Goal: Navigation & Orientation: Find specific page/section

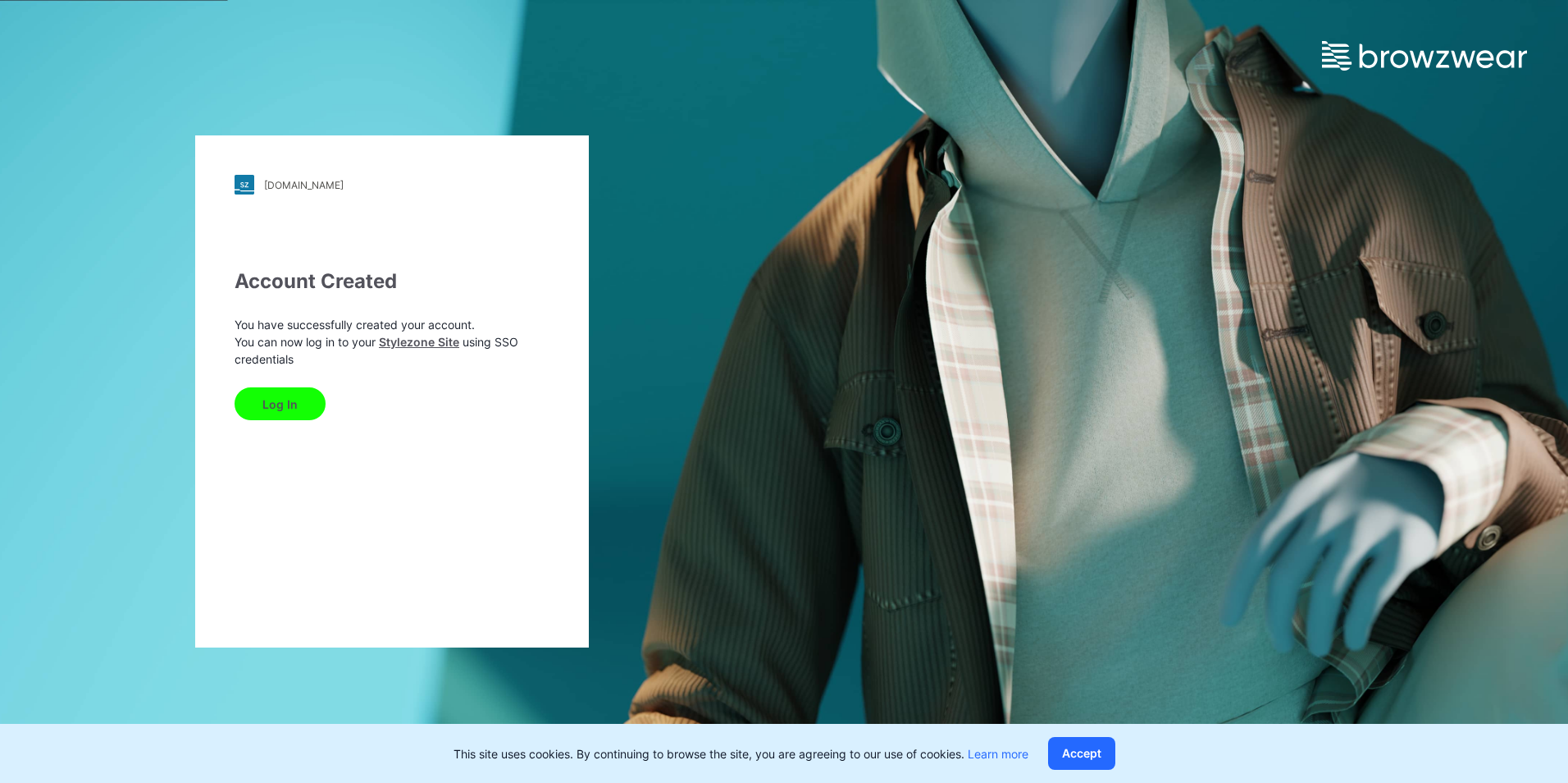
click at [291, 402] on button "Log In" at bounding box center [280, 403] width 91 height 33
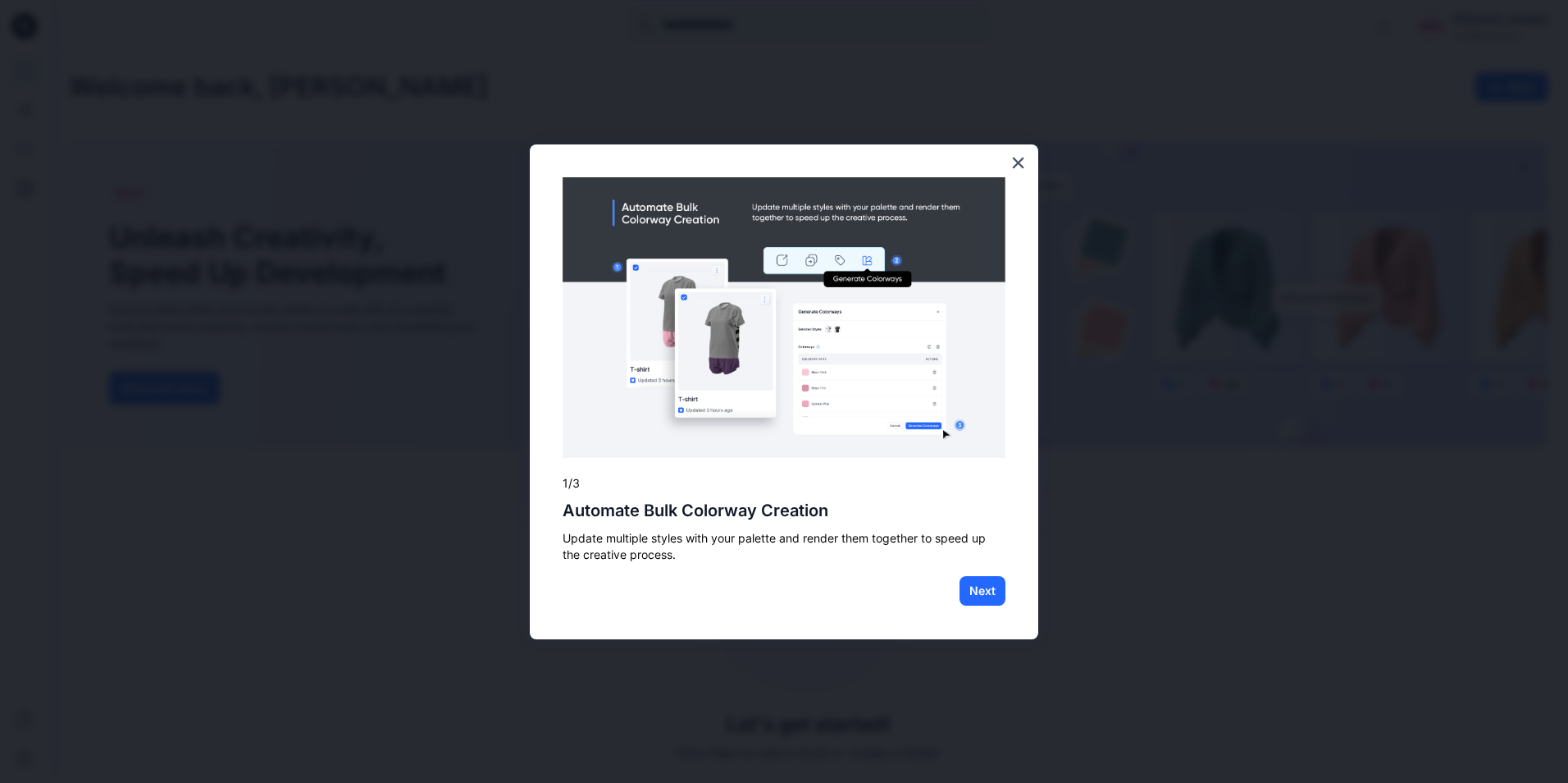
click at [1016, 156] on button "×" at bounding box center [1017, 163] width 15 height 27
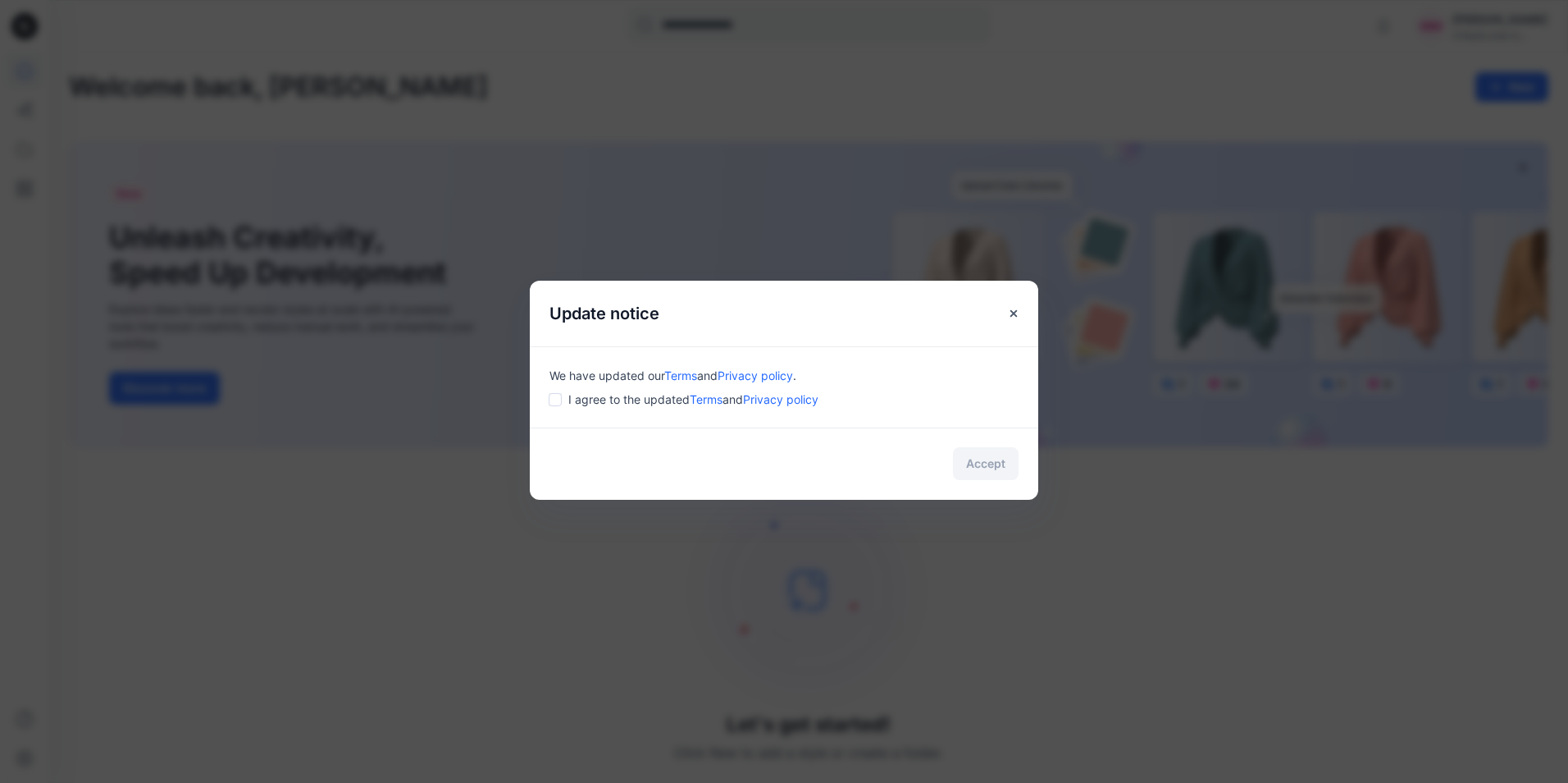
click at [572, 403] on span "I agree to the updated Terms and Privacy policy" at bounding box center [693, 399] width 250 height 17
click at [973, 462] on button "Accept" at bounding box center [985, 463] width 65 height 33
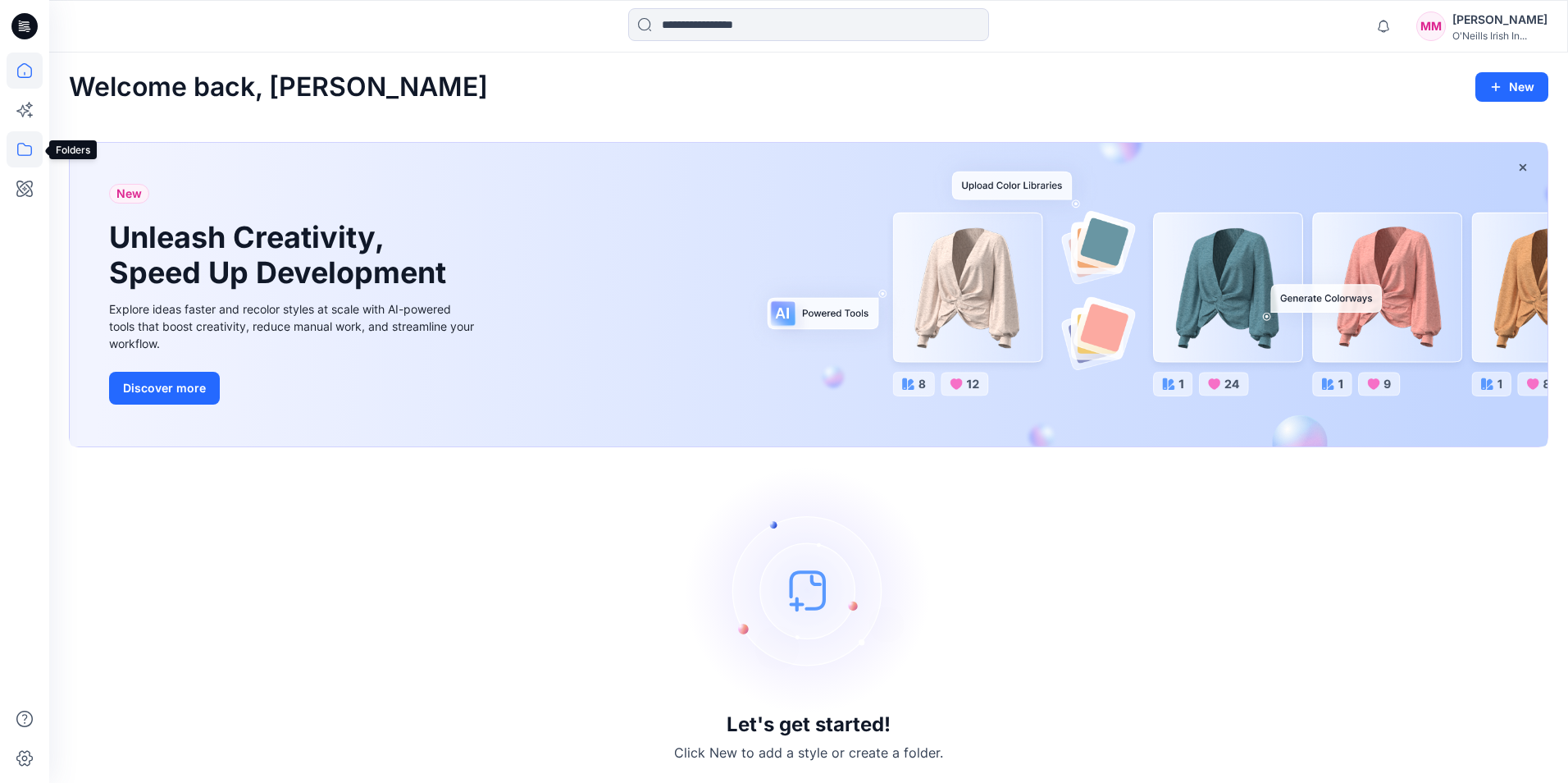
click at [20, 142] on icon at bounding box center [25, 150] width 36 height 36
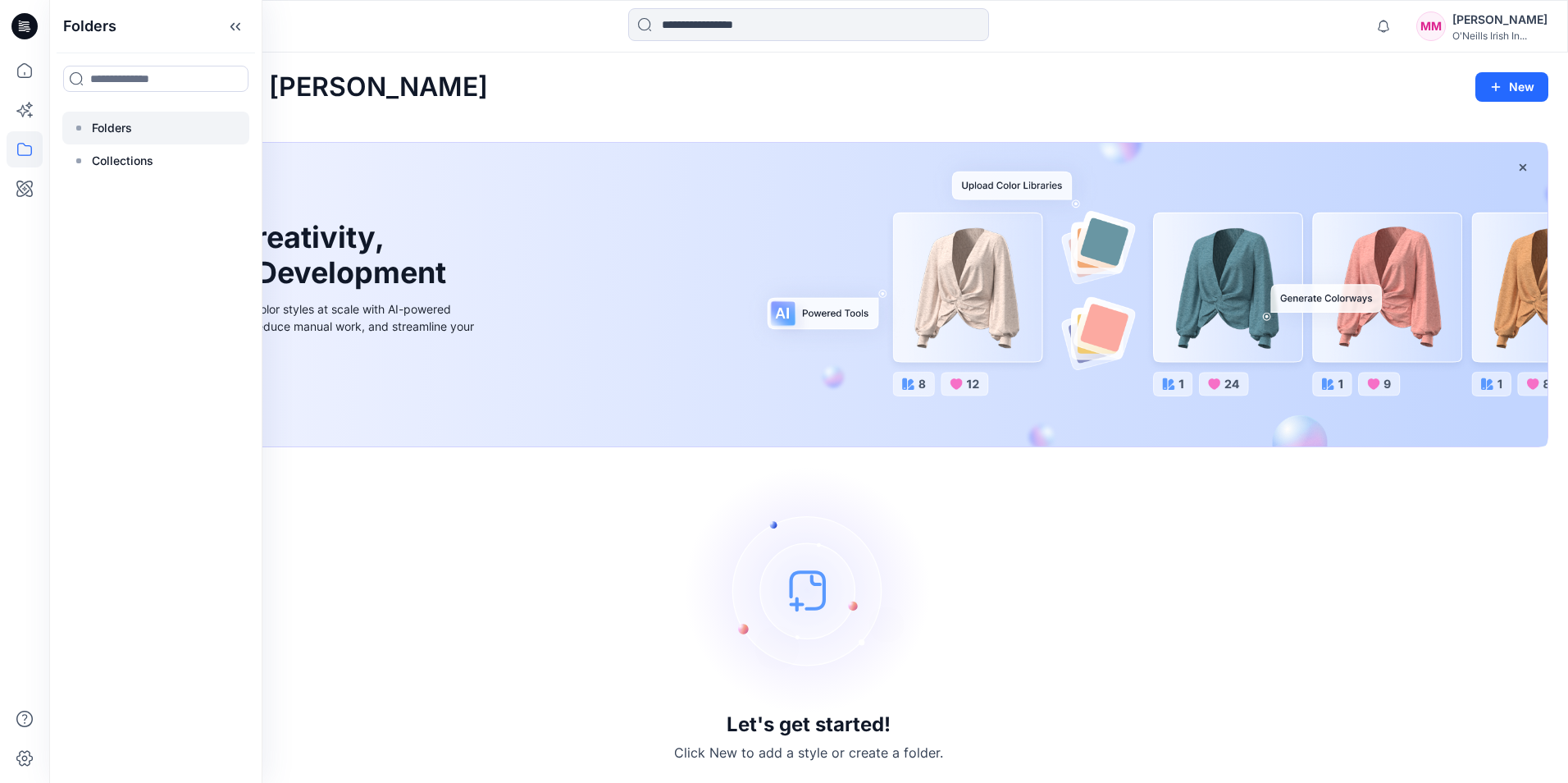
click at [93, 132] on p "Folders" at bounding box center [112, 128] width 40 height 20
